Goal: Obtain resource: Download file/media

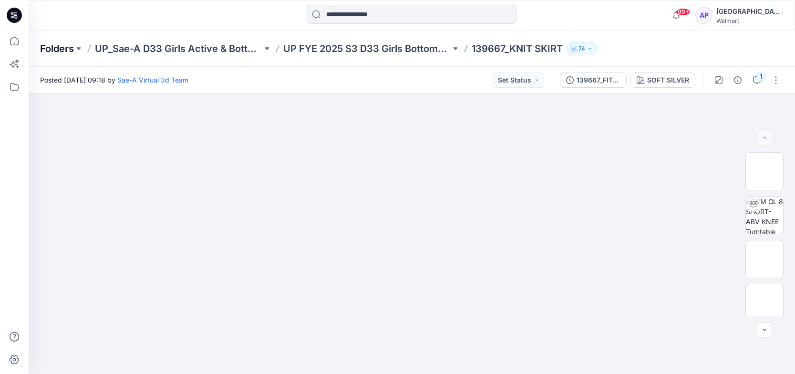
click at [69, 45] on p "Folders" at bounding box center [57, 48] width 34 height 13
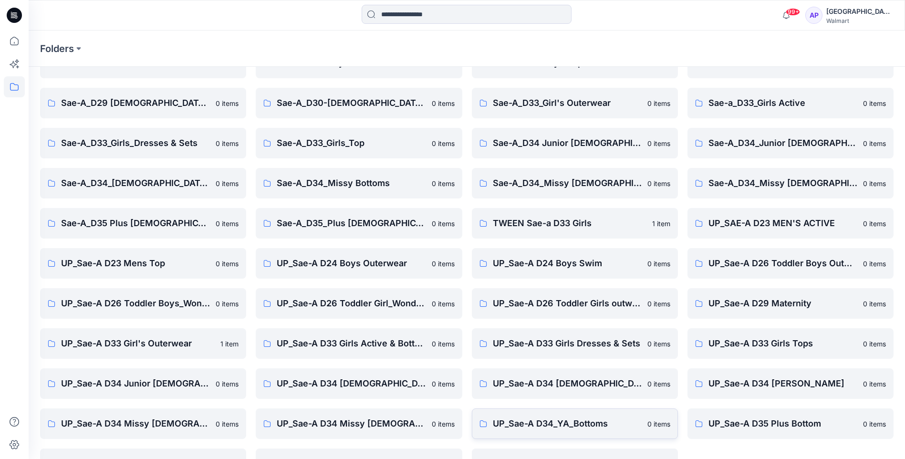
scroll to position [81, 0]
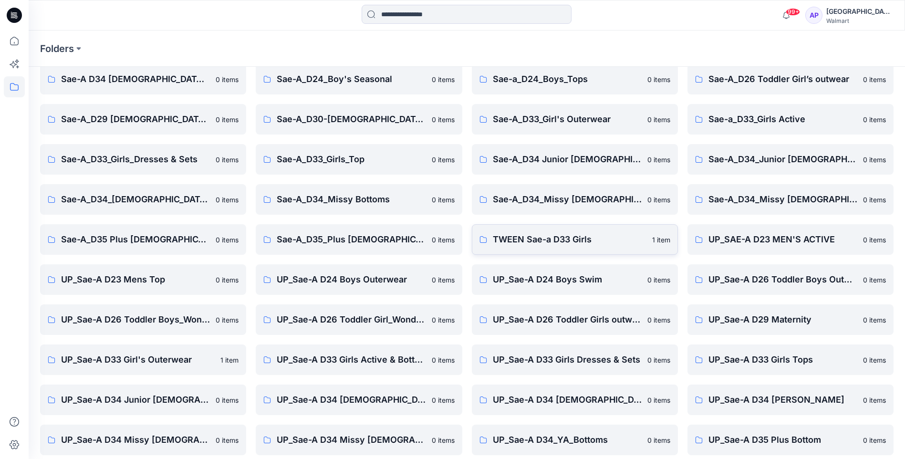
click at [528, 244] on p "TWEEN Sae-a D33 Girls" at bounding box center [570, 239] width 154 height 13
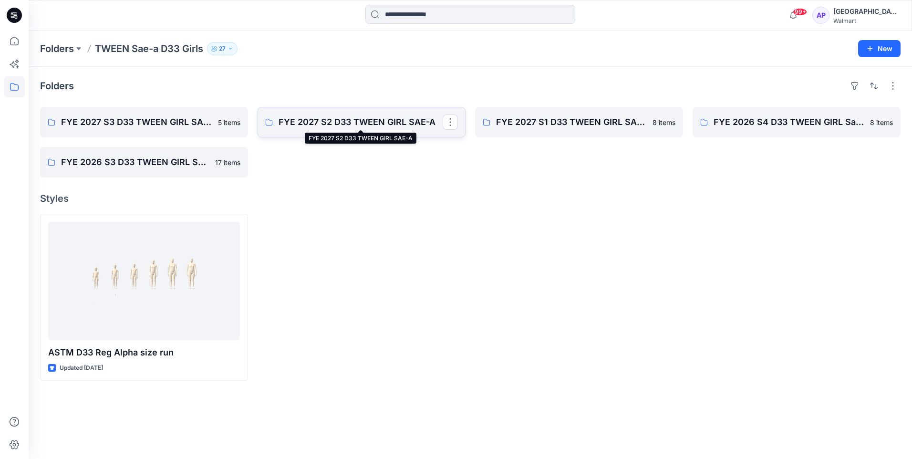
click at [389, 128] on p "FYE 2027 S2 D33 TWEEN GIRL SAE-A" at bounding box center [361, 121] width 164 height 13
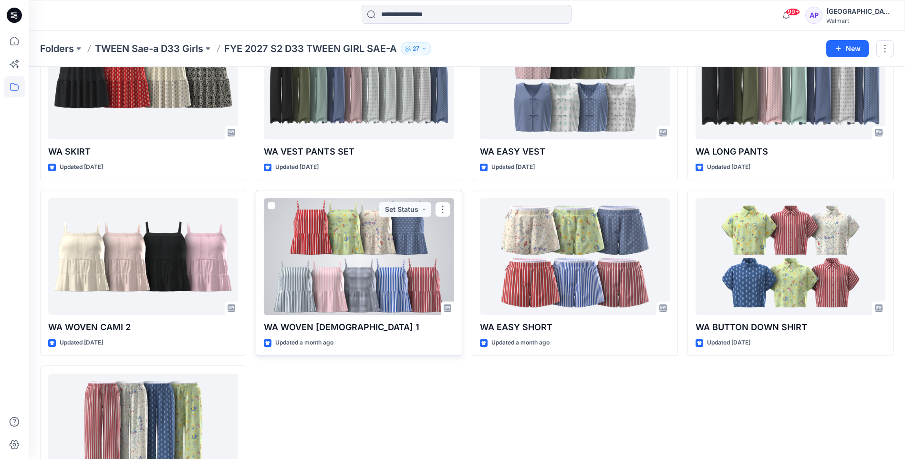
scroll to position [143, 0]
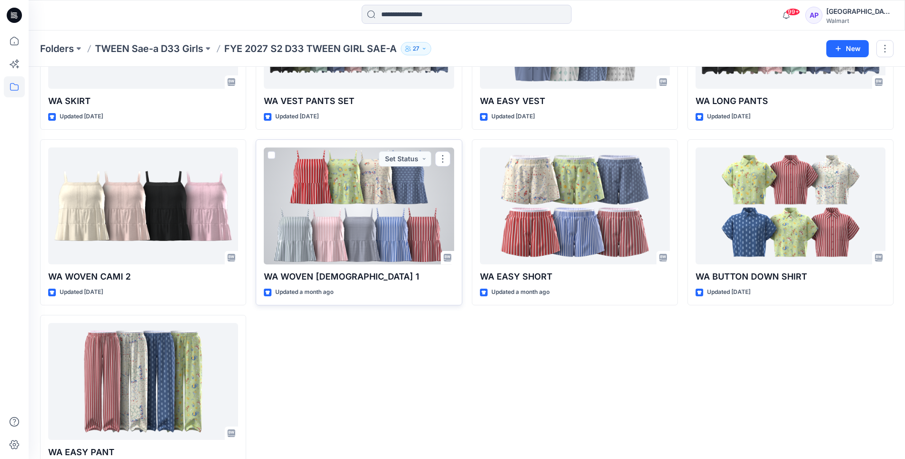
click at [367, 200] on div at bounding box center [359, 205] width 190 height 117
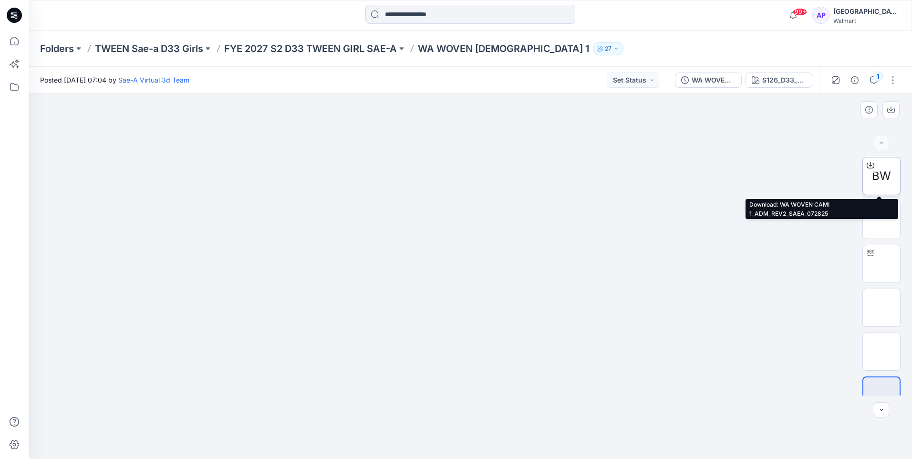
click at [795, 170] on span "BW" at bounding box center [881, 175] width 19 height 17
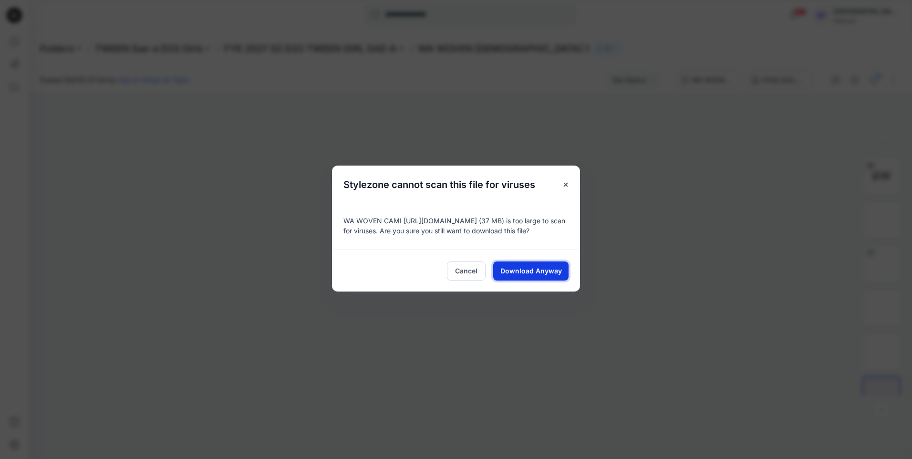
click at [504, 272] on span "Download Anyway" at bounding box center [531, 271] width 62 height 10
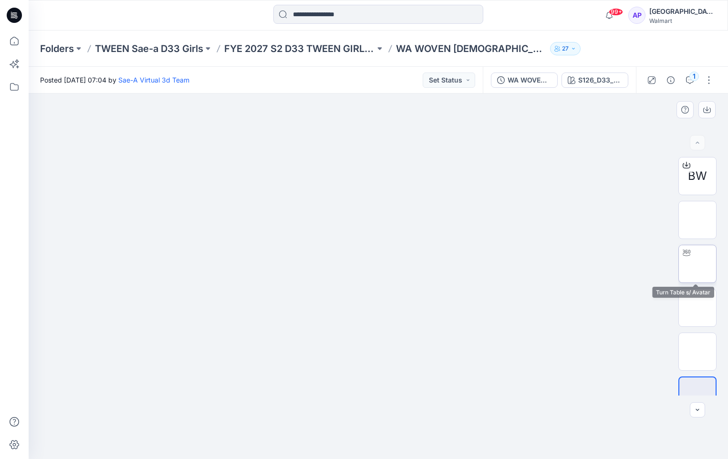
click at [697, 264] on img at bounding box center [697, 264] width 0 height 0
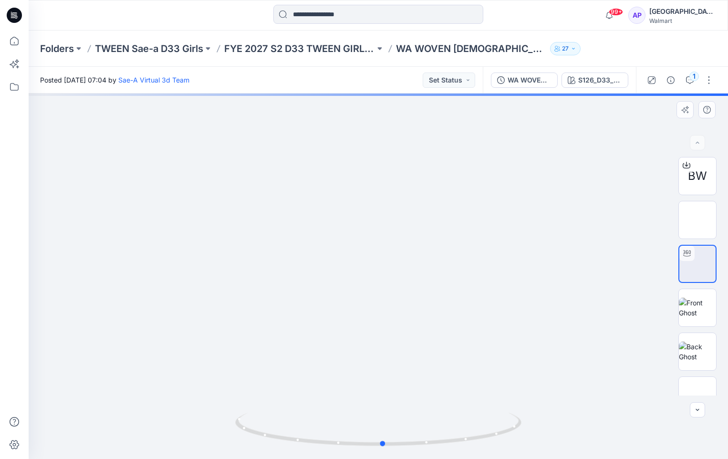
drag, startPoint x: 515, startPoint y: 384, endPoint x: 234, endPoint y: 370, distance: 281.8
click at [234, 370] on div at bounding box center [378, 276] width 699 height 365
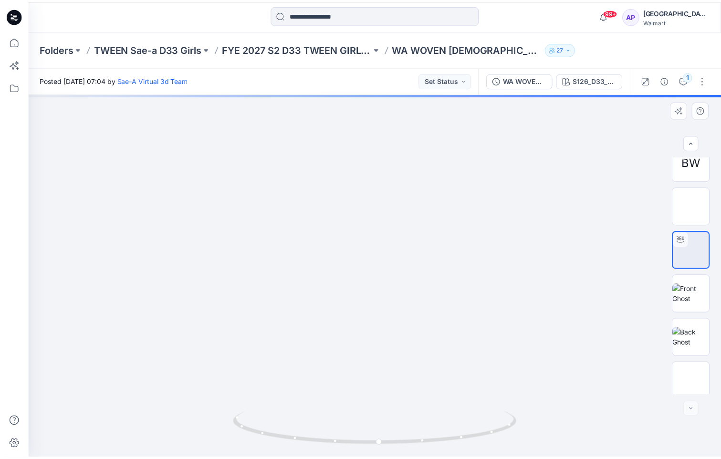
scroll to position [19, 0]
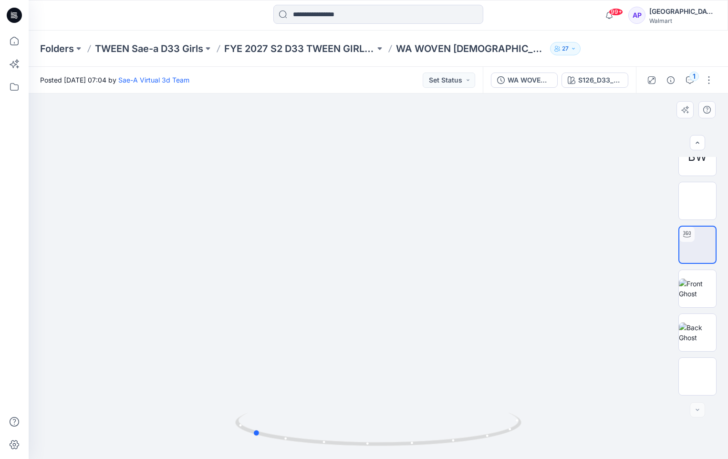
drag, startPoint x: 596, startPoint y: 361, endPoint x: 465, endPoint y: 401, distance: 136.7
click at [465, 374] on div at bounding box center [378, 276] width 699 height 365
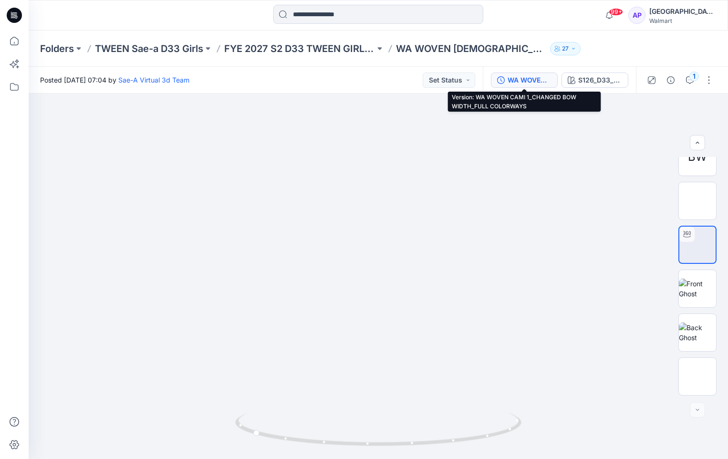
click at [530, 81] on div "WA WOVEN CAMI 1_CHANGED BOW WIDTH_FULL COLORWAYS" at bounding box center [530, 80] width 44 height 10
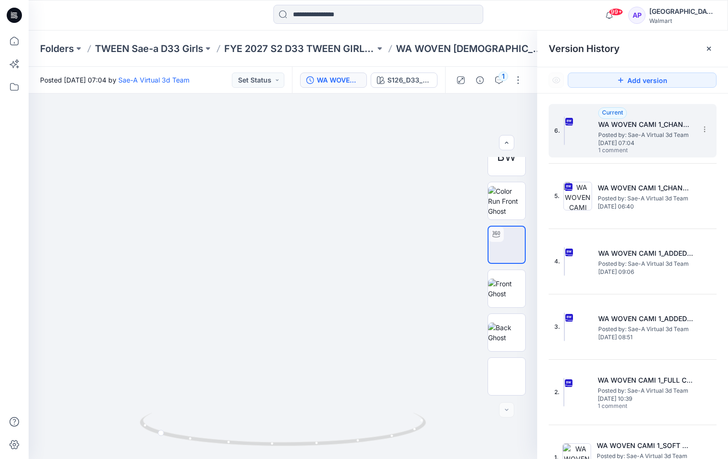
click at [565, 126] on img at bounding box center [564, 130] width 1 height 29
click at [483, 81] on icon "button" at bounding box center [480, 80] width 8 height 8
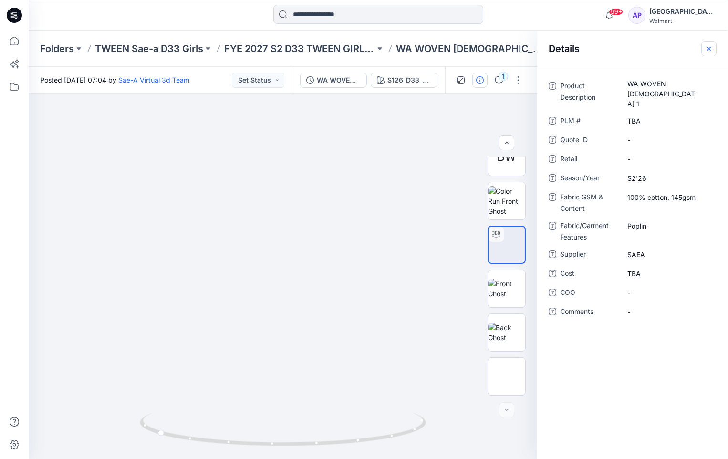
click at [709, 45] on icon "button" at bounding box center [709, 49] width 8 height 8
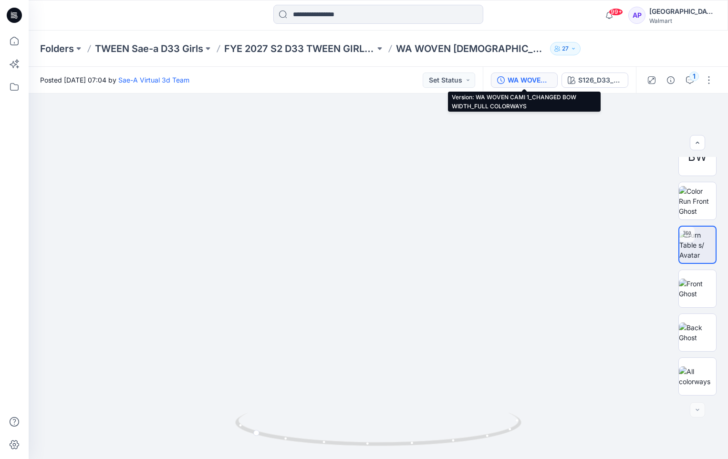
click at [530, 76] on div "WA WOVEN CAMI 1_CHANGED BOW WIDTH_FULL COLORWAYS" at bounding box center [530, 80] width 44 height 10
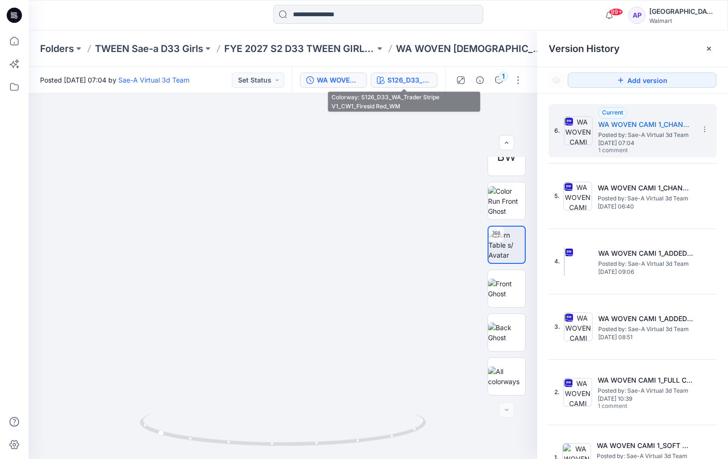
click at [404, 78] on div "S126_D33_WA_Trader Stripe V1_CW1_Firesid Red_WM" at bounding box center [409, 80] width 44 height 10
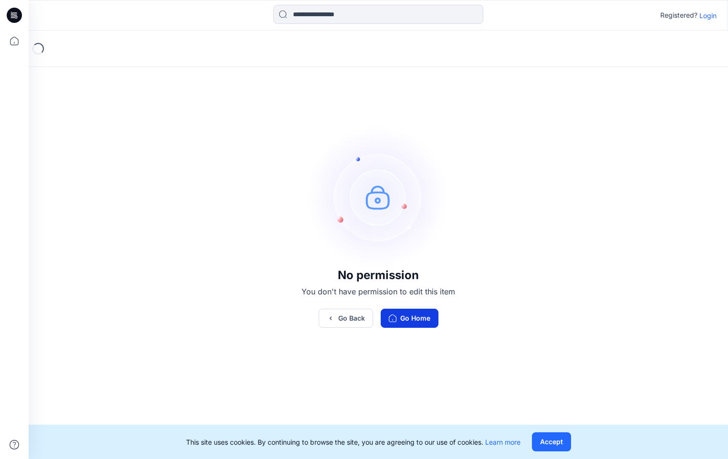
click at [417, 316] on button "Go Home" at bounding box center [410, 318] width 58 height 19
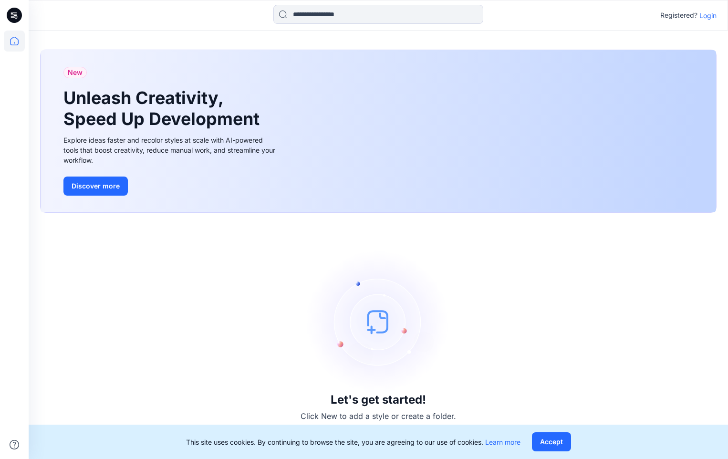
click at [708, 18] on p "Login" at bounding box center [707, 15] width 17 height 10
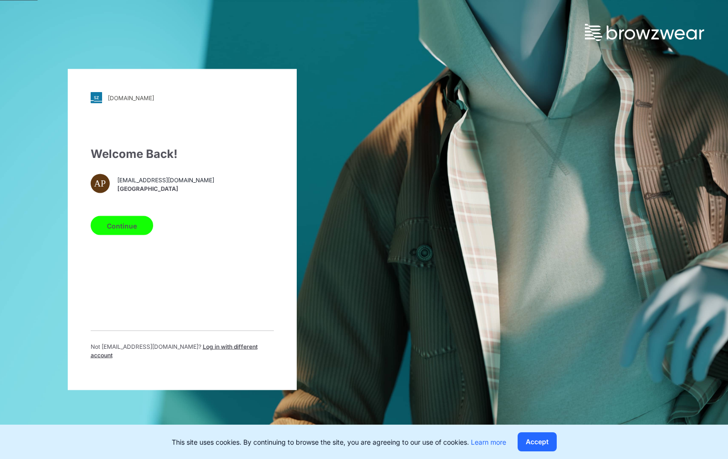
click at [125, 223] on button "Continue" at bounding box center [122, 225] width 62 height 19
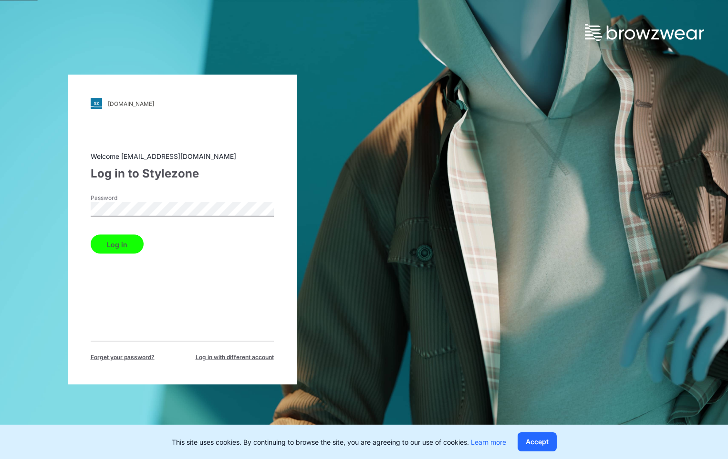
click at [91, 235] on button "Log in" at bounding box center [117, 244] width 53 height 19
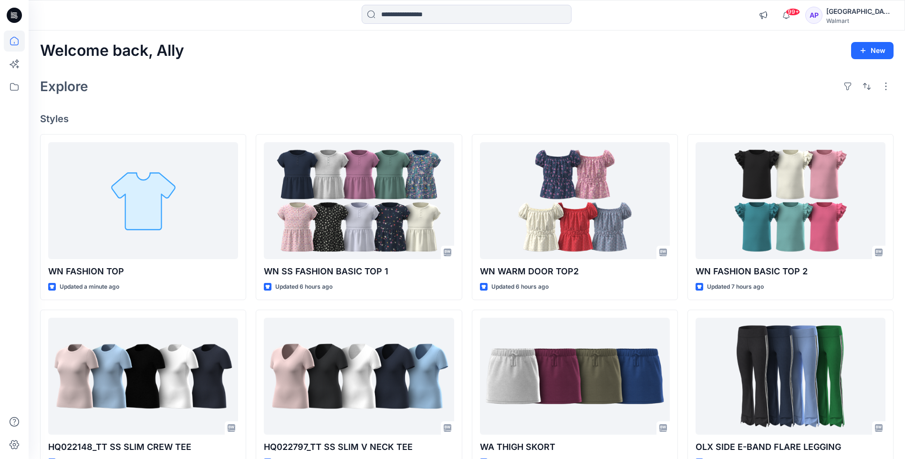
click at [16, 19] on icon at bounding box center [16, 18] width 2 height 0
click at [18, 17] on icon at bounding box center [14, 15] width 15 height 15
click at [7, 11] on icon at bounding box center [14, 15] width 15 height 31
click at [12, 14] on icon at bounding box center [14, 15] width 15 height 31
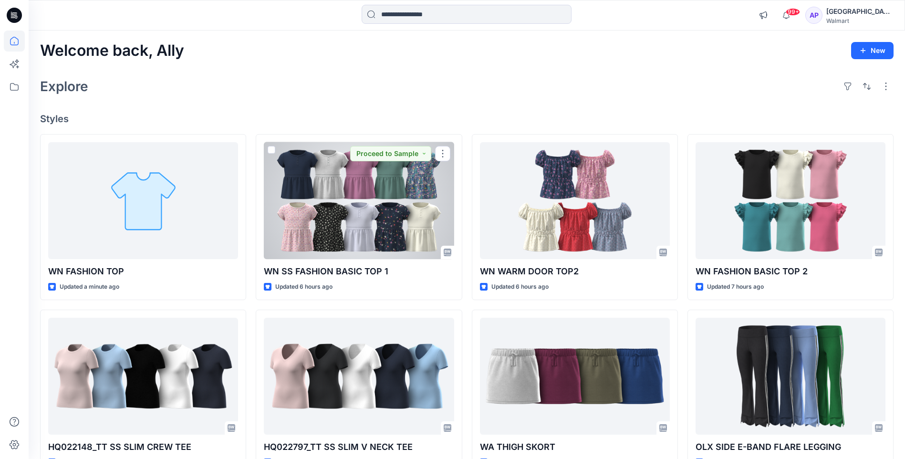
click at [351, 221] on div at bounding box center [359, 200] width 190 height 117
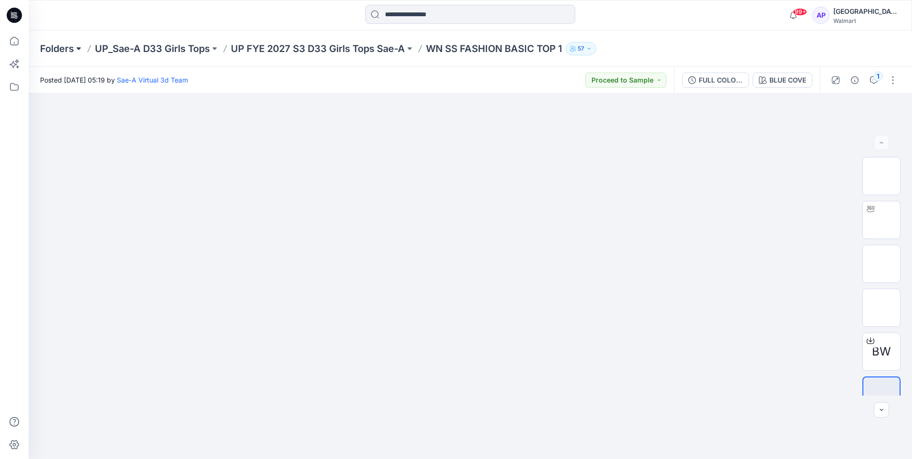
click at [75, 47] on button at bounding box center [79, 48] width 10 height 13
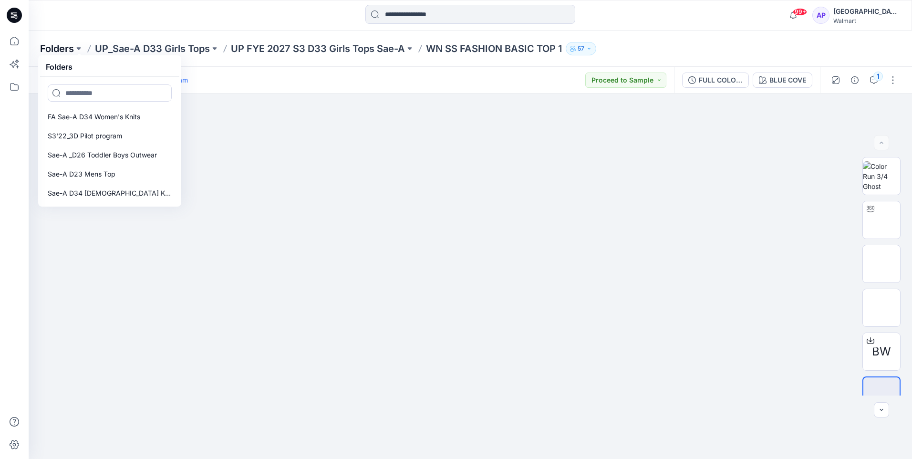
click at [52, 47] on p "Folders" at bounding box center [57, 48] width 34 height 13
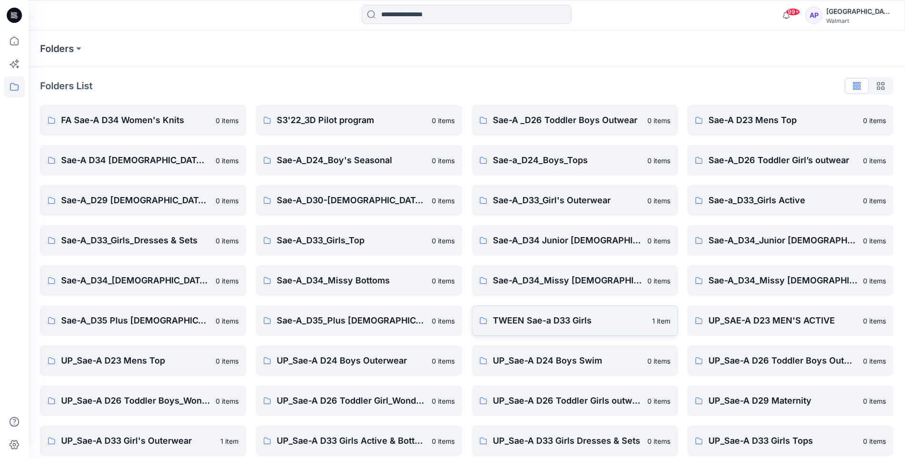
click at [539, 318] on p "TWEEN Sae-a D33 Girls" at bounding box center [570, 320] width 154 height 13
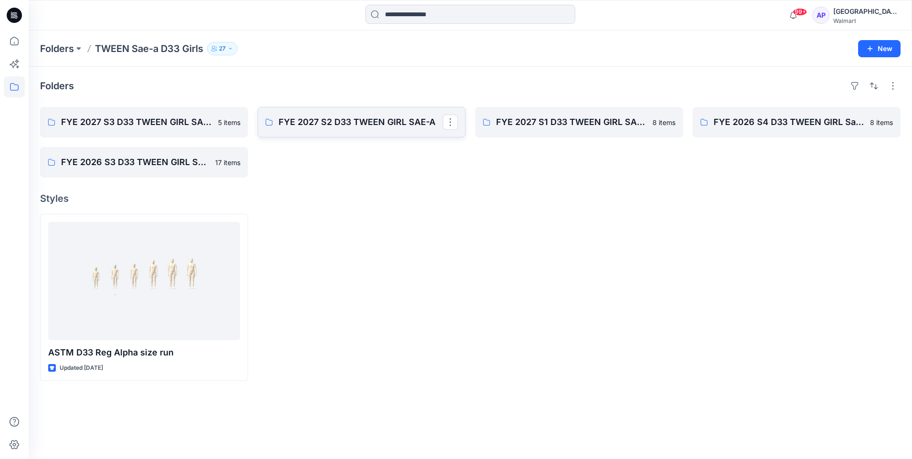
click at [370, 129] on link "FYE 2027 S2 D33 TWEEN GIRL SAE-A" at bounding box center [362, 122] width 208 height 31
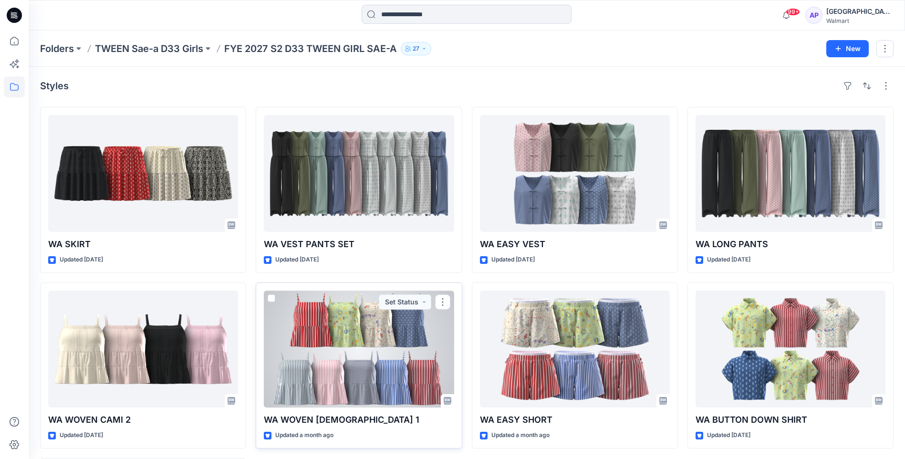
click at [409, 370] on div at bounding box center [359, 349] width 190 height 117
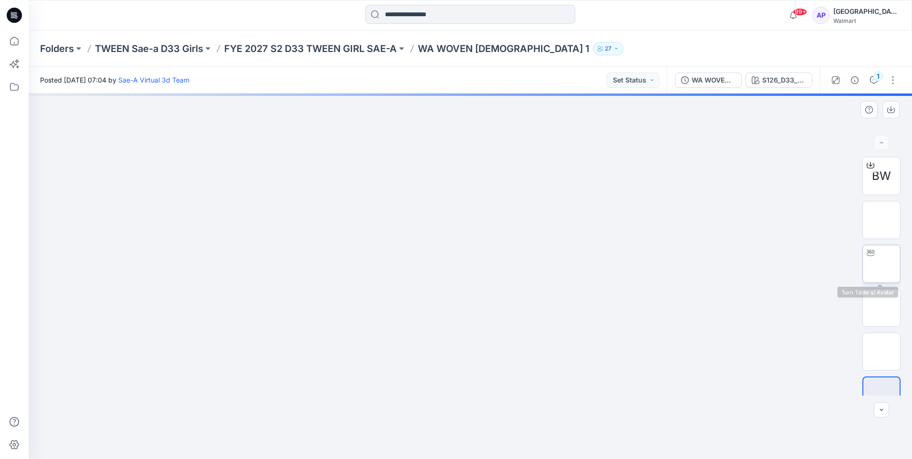
click at [727, 264] on img at bounding box center [882, 264] width 0 height 0
drag, startPoint x: 701, startPoint y: 302, endPoint x: 579, endPoint y: 305, distance: 122.6
click at [579, 305] on div at bounding box center [470, 276] width 883 height 365
